Goal: Find specific page/section: Find specific page/section

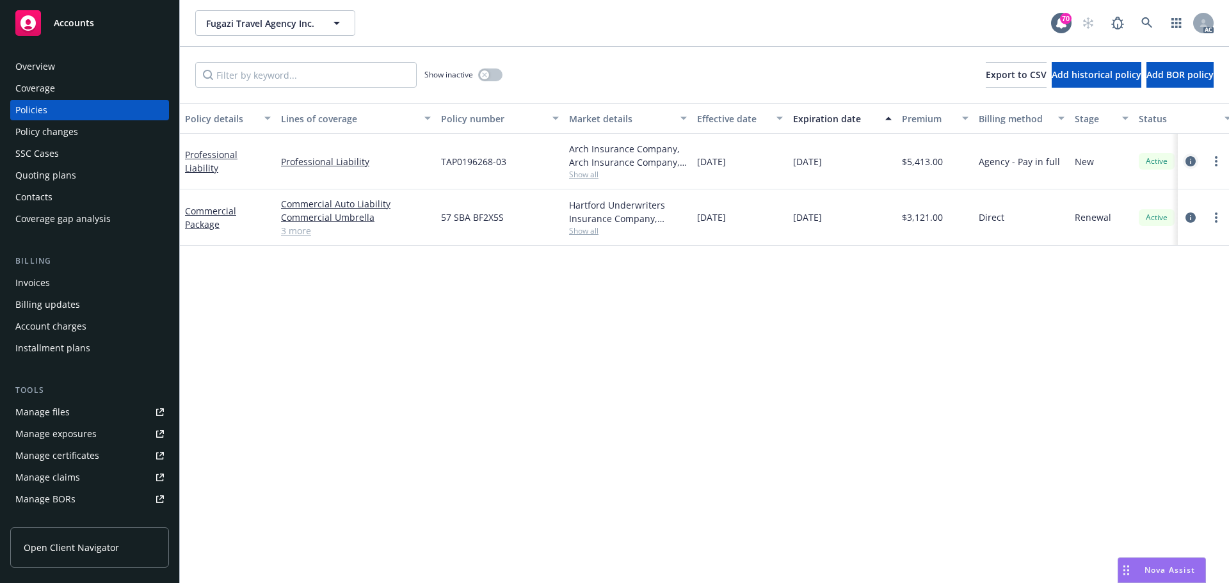
click at [1187, 166] on icon "circleInformation" at bounding box center [1191, 161] width 10 height 10
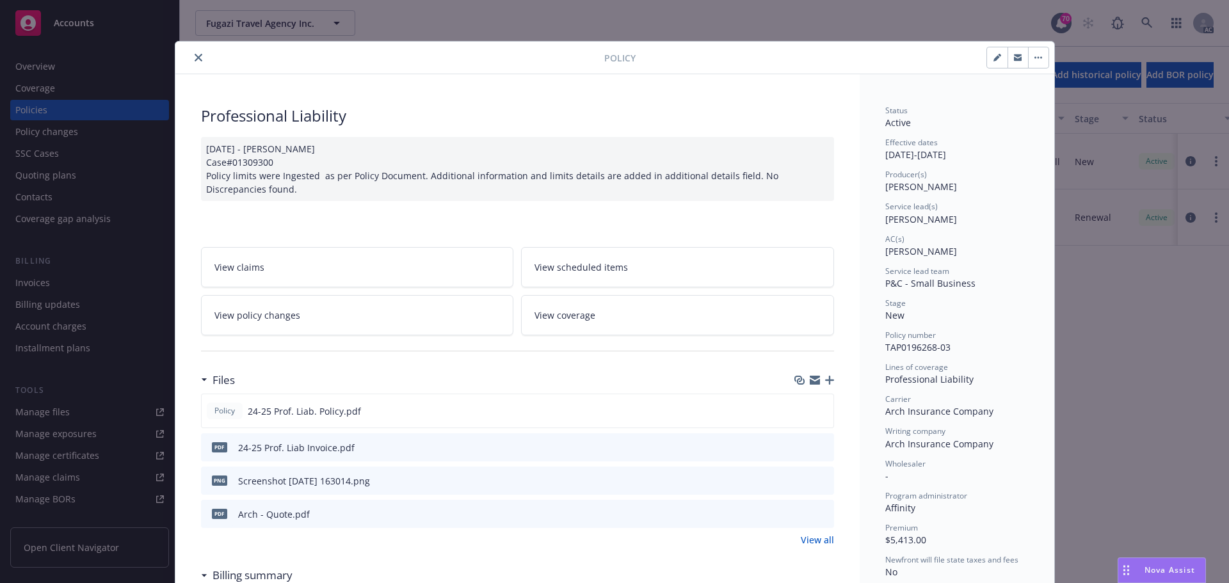
click at [195, 58] on icon "close" at bounding box center [199, 58] width 8 height 8
